Goal: Task Accomplishment & Management: Complete application form

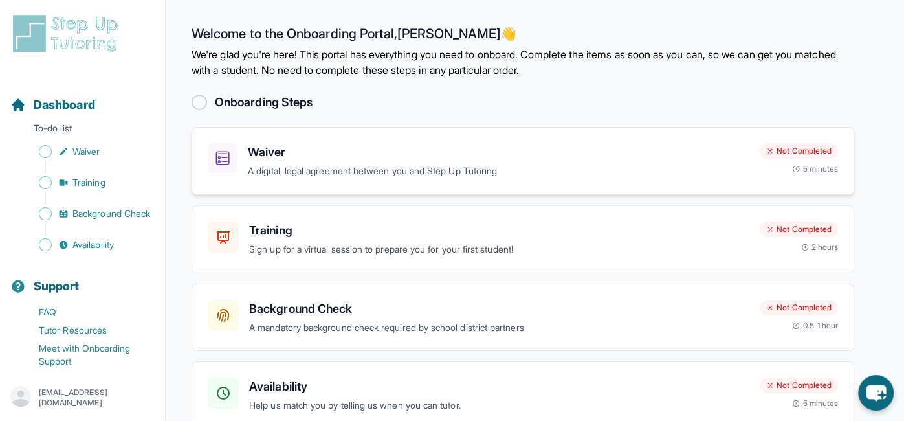
click at [732, 159] on h3 "Waiver" at bounding box center [498, 152] width 501 height 18
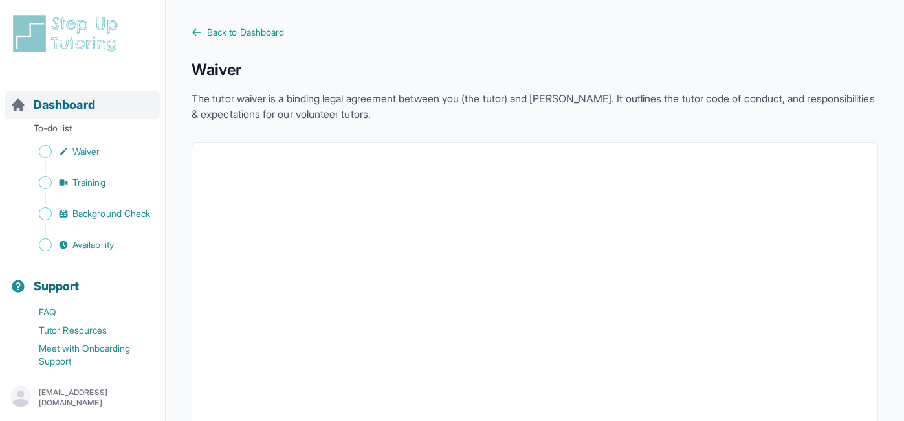
click at [85, 107] on span "Dashboard" at bounding box center [64, 105] width 61 height 18
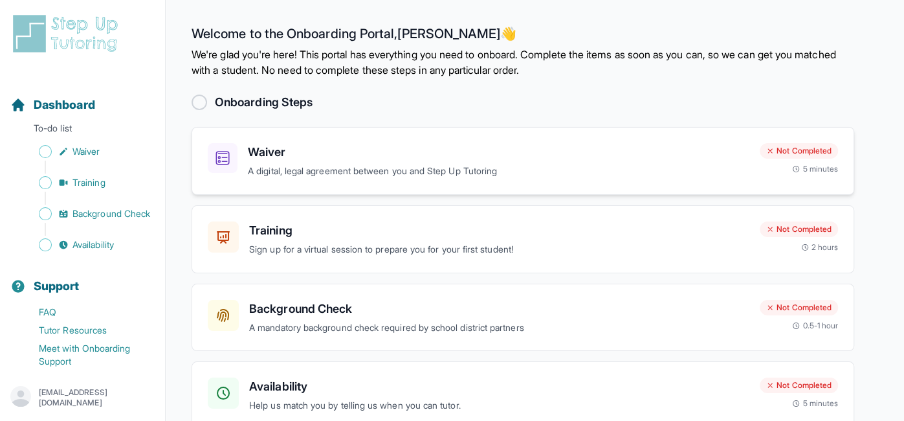
click at [736, 153] on h3 "Waiver" at bounding box center [498, 152] width 501 height 18
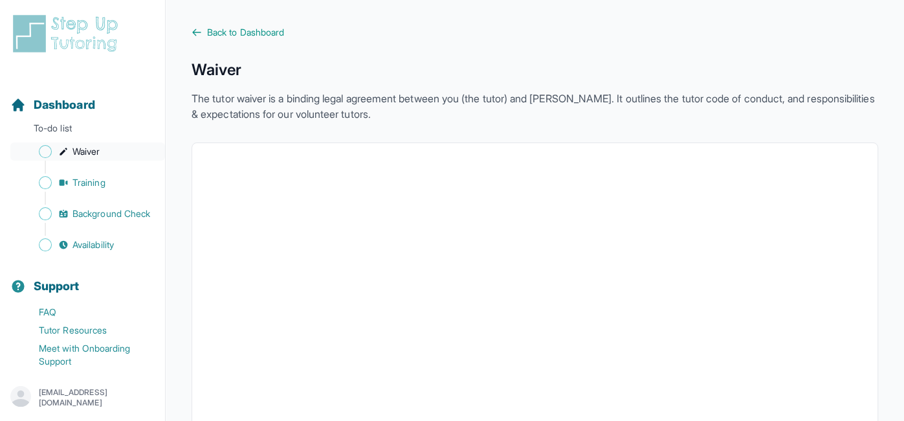
click at [86, 152] on span "Waiver" at bounding box center [85, 151] width 27 height 13
click at [124, 105] on div "Dashboard" at bounding box center [82, 105] width 155 height 28
click at [52, 104] on span "Dashboard" at bounding box center [64, 105] width 61 height 18
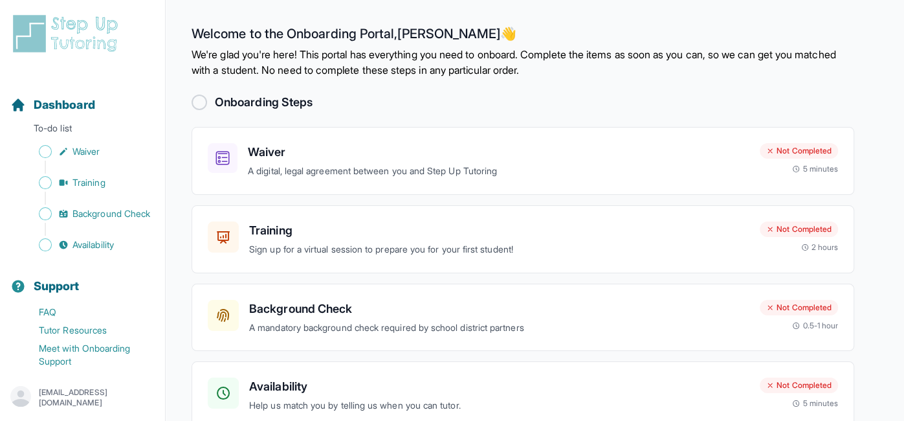
click at [197, 105] on div at bounding box center [200, 102] width 16 height 16
click at [469, 236] on h3 "Training" at bounding box center [499, 230] width 500 height 18
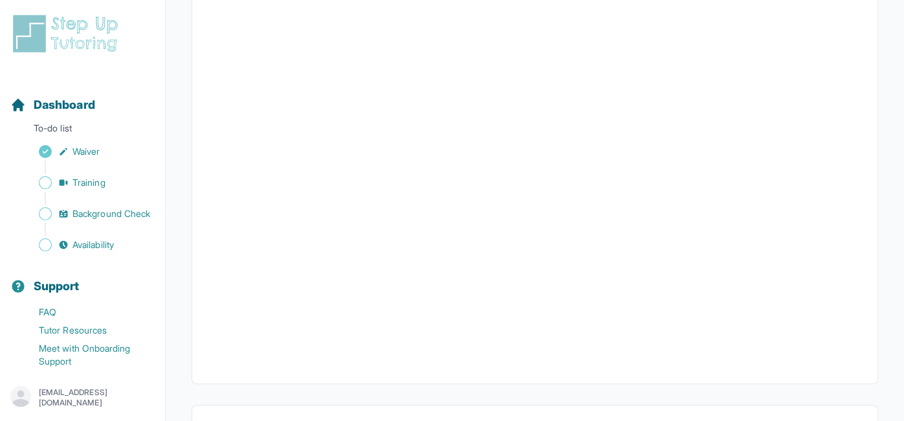
scroll to position [489, 0]
click at [71, 112] on span "Dashboard" at bounding box center [64, 105] width 61 height 18
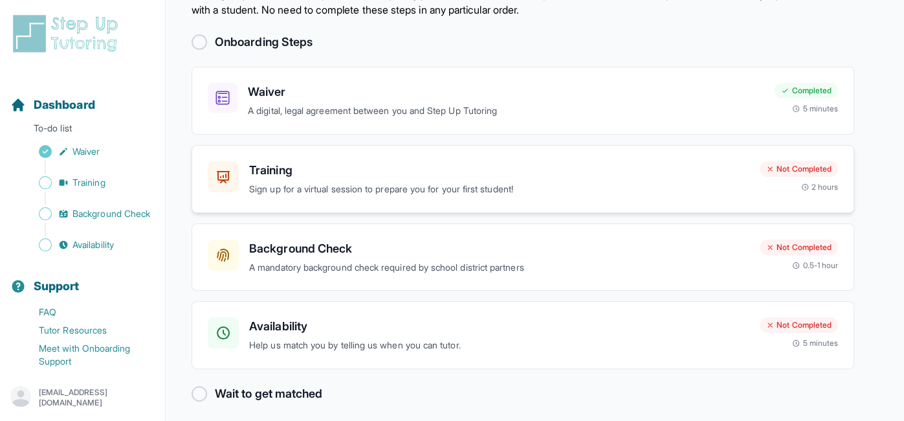
scroll to position [66, 0]
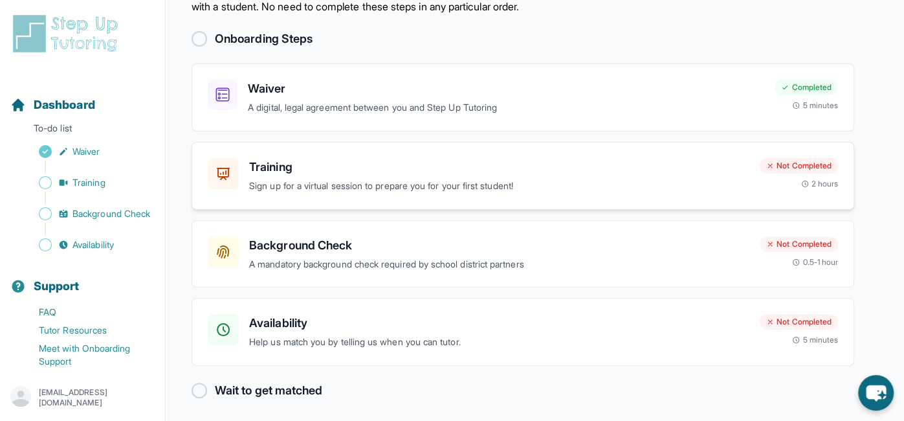
click at [303, 248] on h3 "Background Check" at bounding box center [499, 245] width 500 height 18
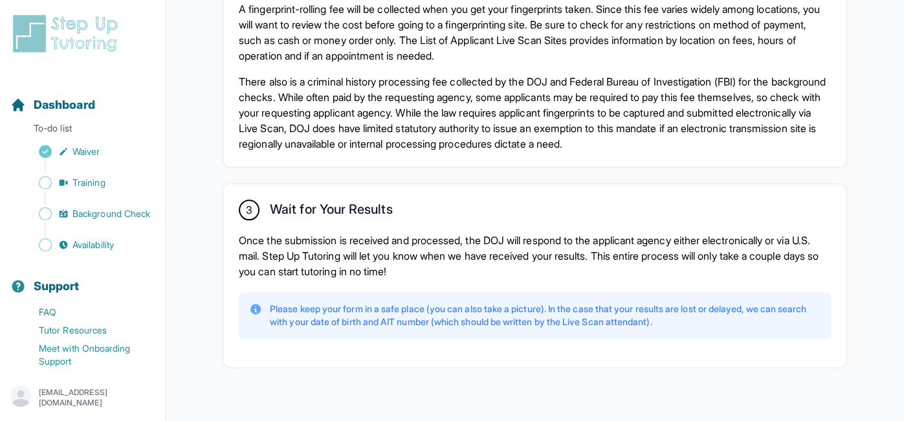
scroll to position [987, 0]
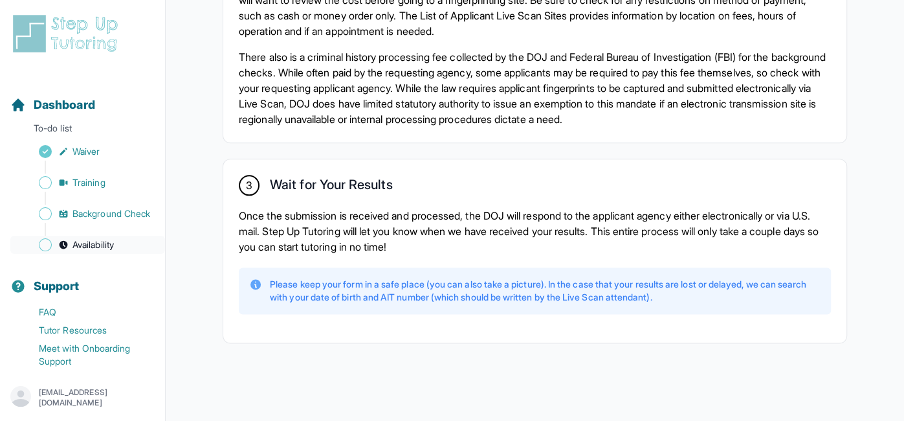
click at [109, 248] on span "Availability" at bounding box center [92, 244] width 41 height 13
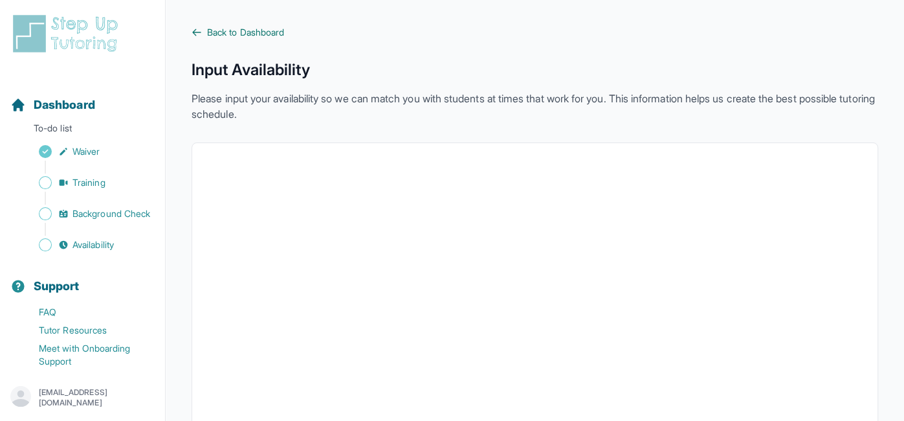
click at [243, 32] on span "Back to Dashboard" at bounding box center [245, 32] width 77 height 13
